Goal: Task Accomplishment & Management: Use online tool/utility

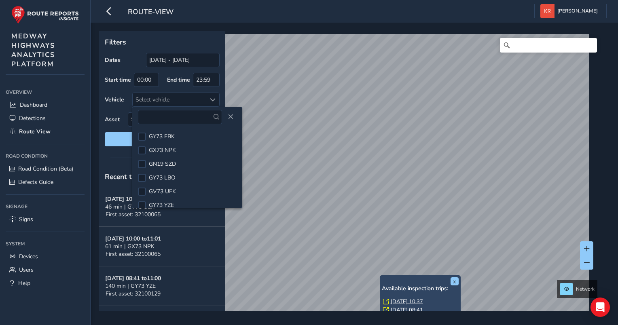
scroll to position [7, 0]
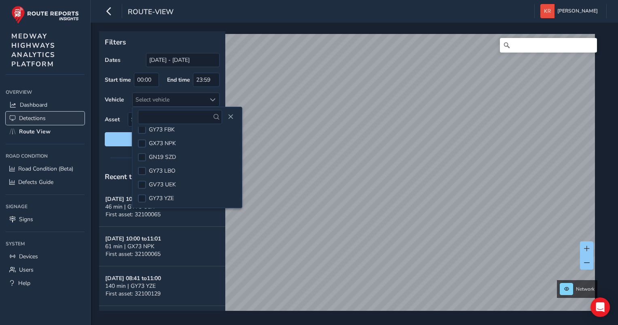
click at [34, 120] on span "Detections" at bounding box center [32, 119] width 27 height 8
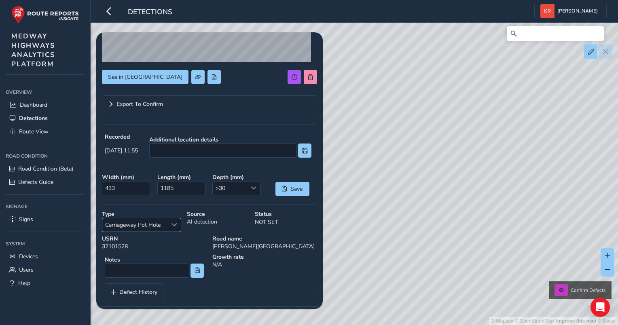
scroll to position [130, 0]
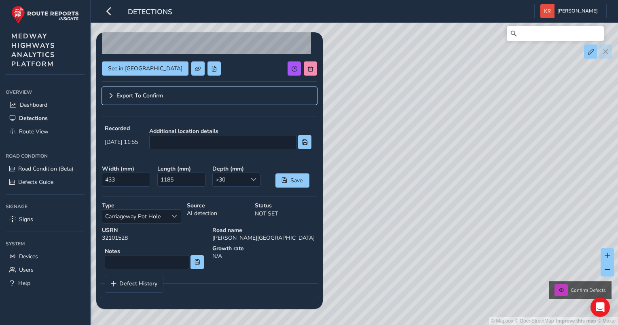
click at [132, 98] on span "Export To Confirm" at bounding box center [140, 96] width 47 height 6
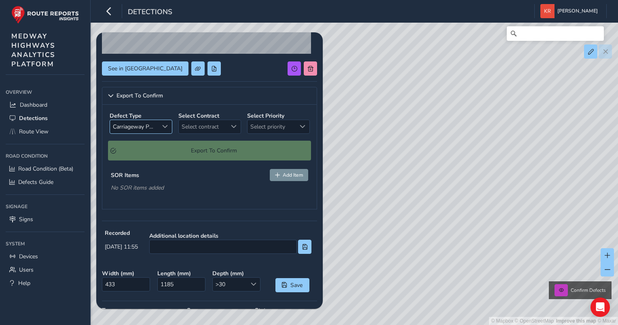
click at [163, 128] on span "Select a type" at bounding box center [165, 127] width 6 height 6
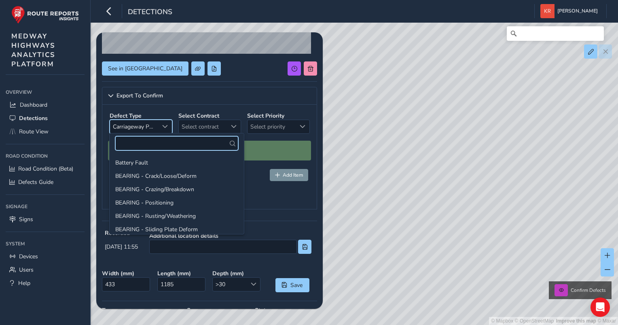
scroll to position [150, 0]
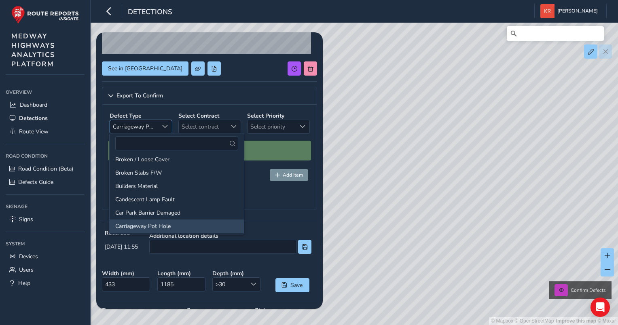
click at [163, 128] on span "Select a type" at bounding box center [165, 127] width 6 height 6
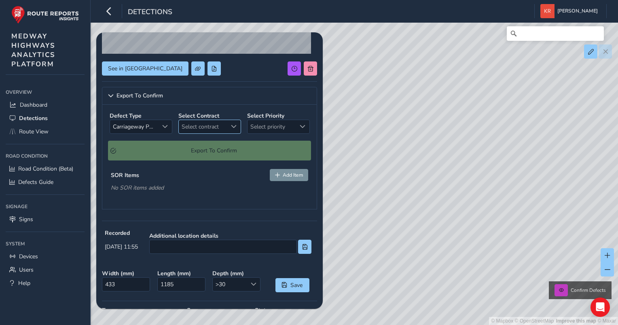
click at [215, 130] on span "Select contract" at bounding box center [203, 126] width 49 height 13
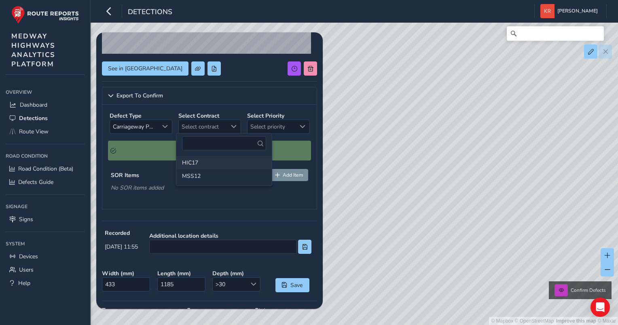
click at [213, 162] on li "HIC17" at bounding box center [224, 162] width 96 height 13
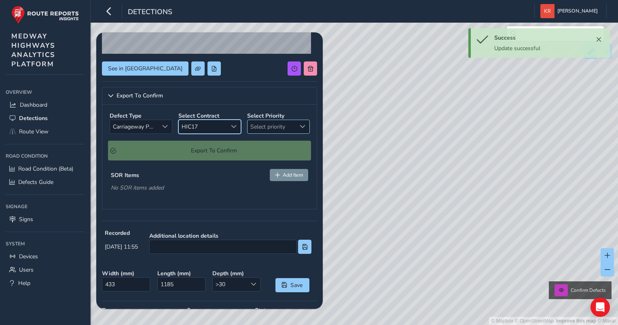
click at [286, 124] on span "Select priority" at bounding box center [272, 126] width 49 height 13
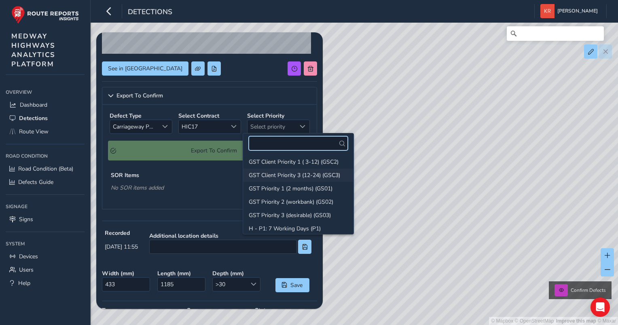
scroll to position [0, 0]
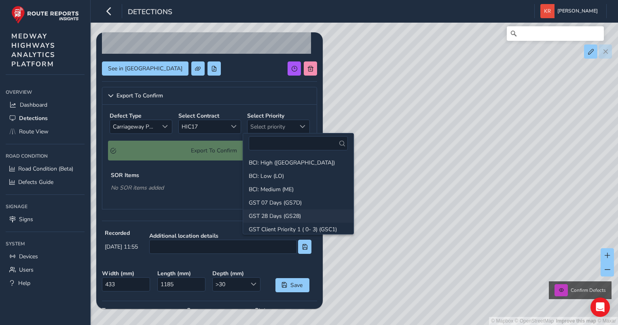
click at [278, 218] on li "GST 28 Days (GS28)" at bounding box center [298, 216] width 110 height 13
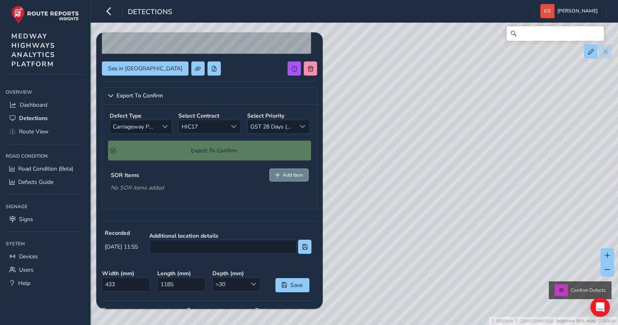
click at [287, 172] on span "Add Item" at bounding box center [293, 175] width 20 height 6
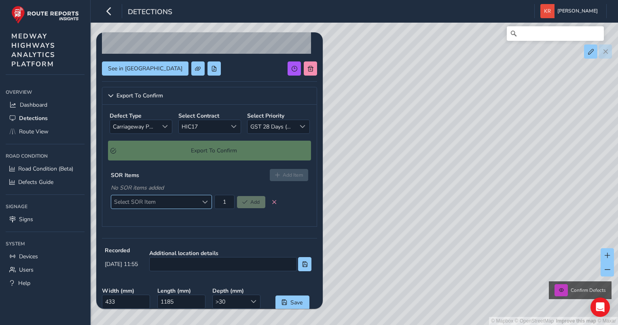
click at [203, 204] on span "Select SOR Item" at bounding box center [205, 203] width 6 height 6
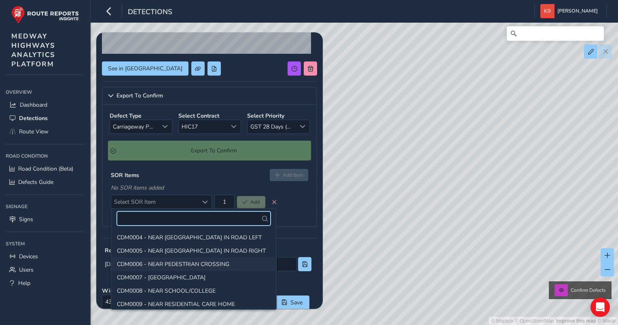
scroll to position [81, 0]
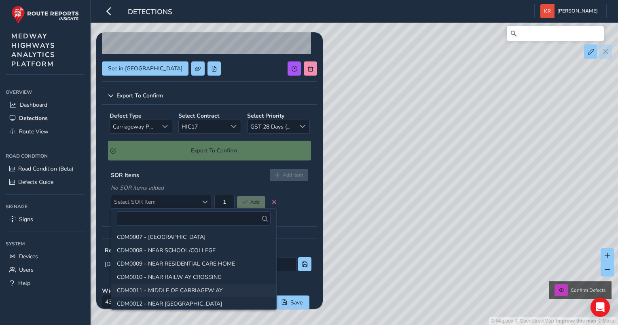
click at [189, 290] on li "CDM0011 - MIDDLE OF CARRIAGEW AY" at bounding box center [193, 290] width 165 height 13
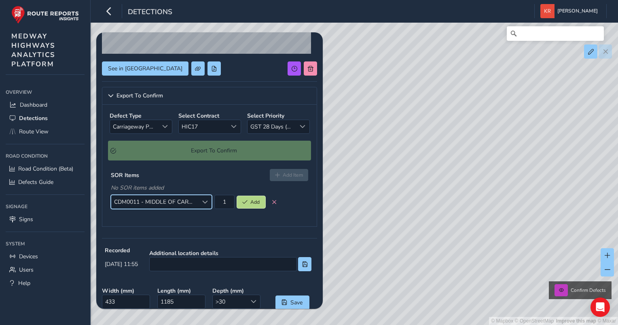
click at [252, 202] on span "Add" at bounding box center [254, 202] width 9 height 6
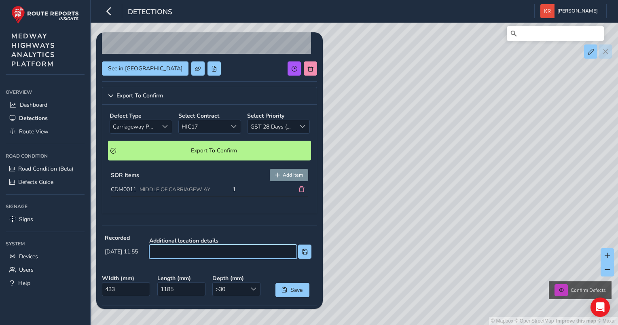
click at [215, 253] on input at bounding box center [223, 252] width 148 height 14
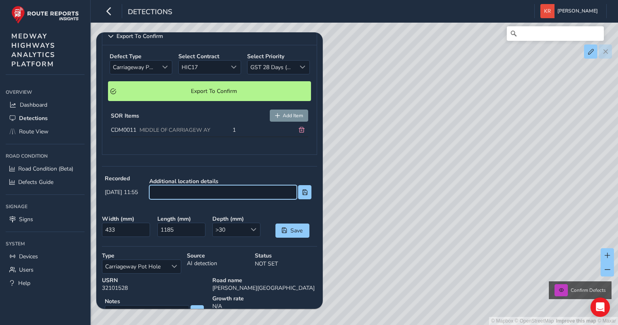
scroll to position [118, 0]
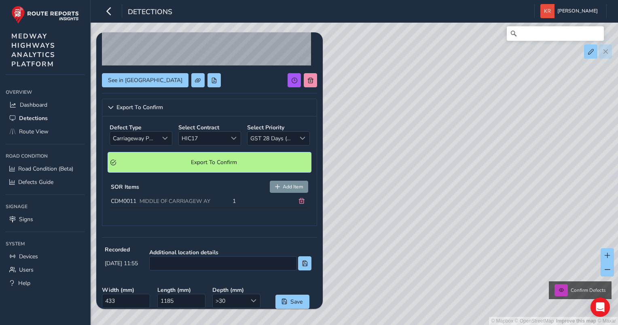
click at [193, 162] on span "Export To Confirm" at bounding box center [214, 163] width 190 height 8
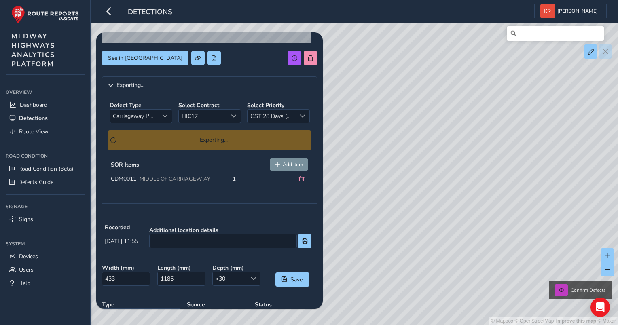
scroll to position [240, 0]
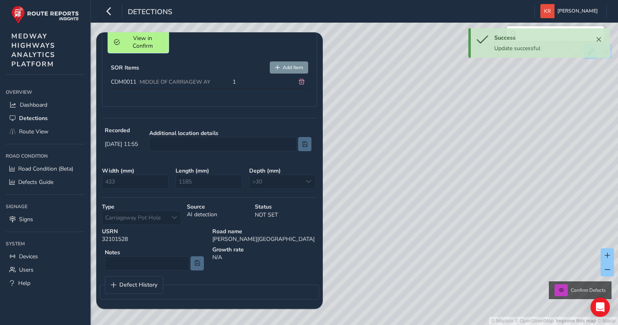
click at [155, 42] on span "View in Confirm" at bounding box center [143, 41] width 40 height 15
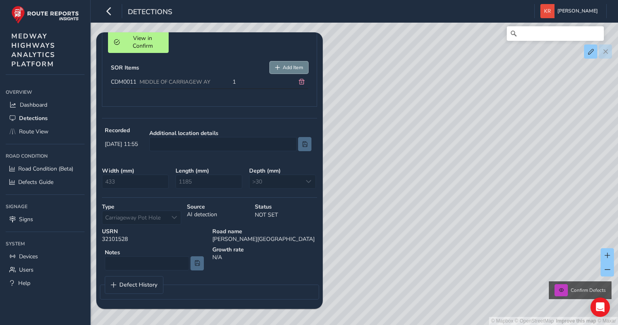
click at [275, 66] on button "Add Item" at bounding box center [289, 68] width 39 height 12
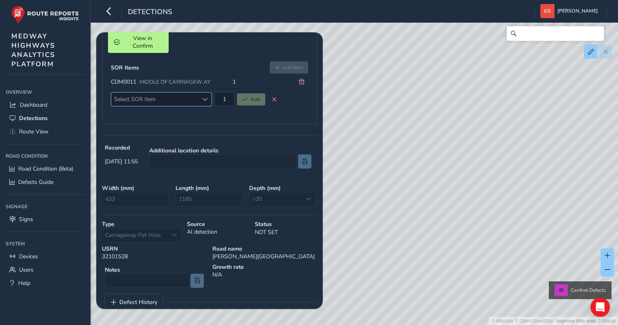
click at [204, 97] on span "Select SOR Item" at bounding box center [205, 100] width 6 height 6
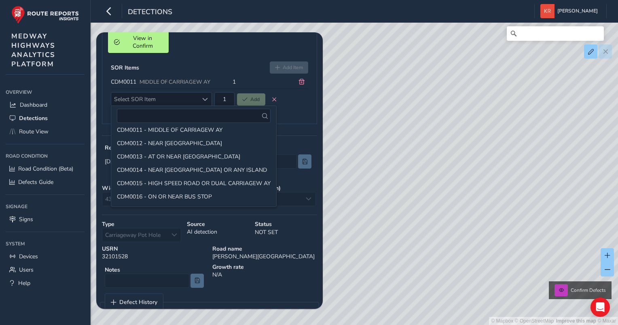
scroll to position [0, 0]
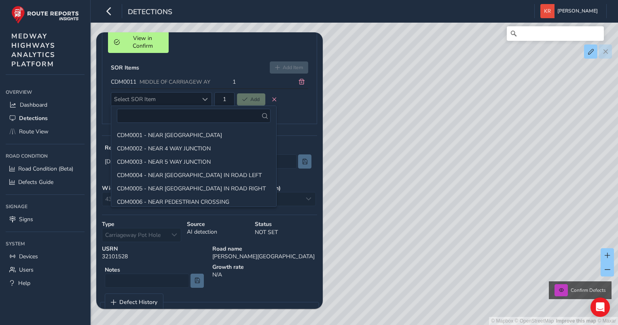
click at [199, 55] on div "Defect Type Carriageway Pot Hole Carriageway Pot Hole Select Contract HIC17 HIC…" at bounding box center [209, 59] width 215 height 129
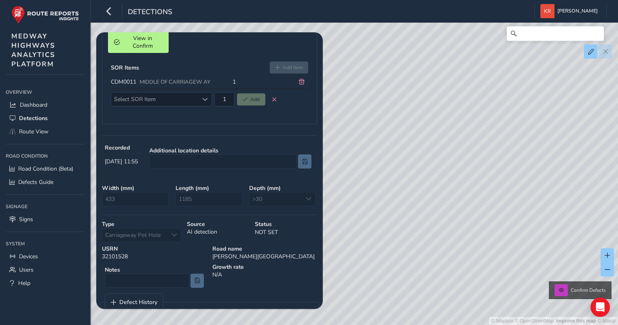
scroll to position [258, 0]
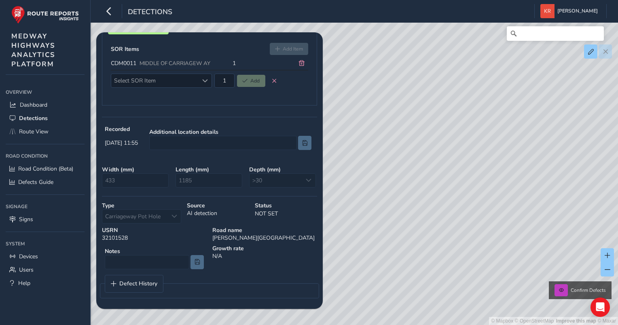
click at [265, 173] on div "Depth ( mm ) >30 >30" at bounding box center [283, 177] width 74 height 28
click at [265, 176] on div "Depth ( mm ) >30 >30" at bounding box center [283, 177] width 74 height 28
drag, startPoint x: 181, startPoint y: 175, endPoint x: 177, endPoint y: 176, distance: 4.1
click at [180, 175] on span "1185" at bounding box center [209, 181] width 67 height 14
click at [126, 178] on span "433" at bounding box center [135, 181] width 67 height 14
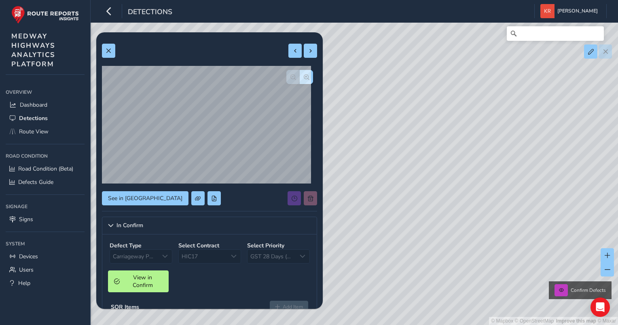
scroll to position [162, 0]
